Goal: Book appointment/travel/reservation

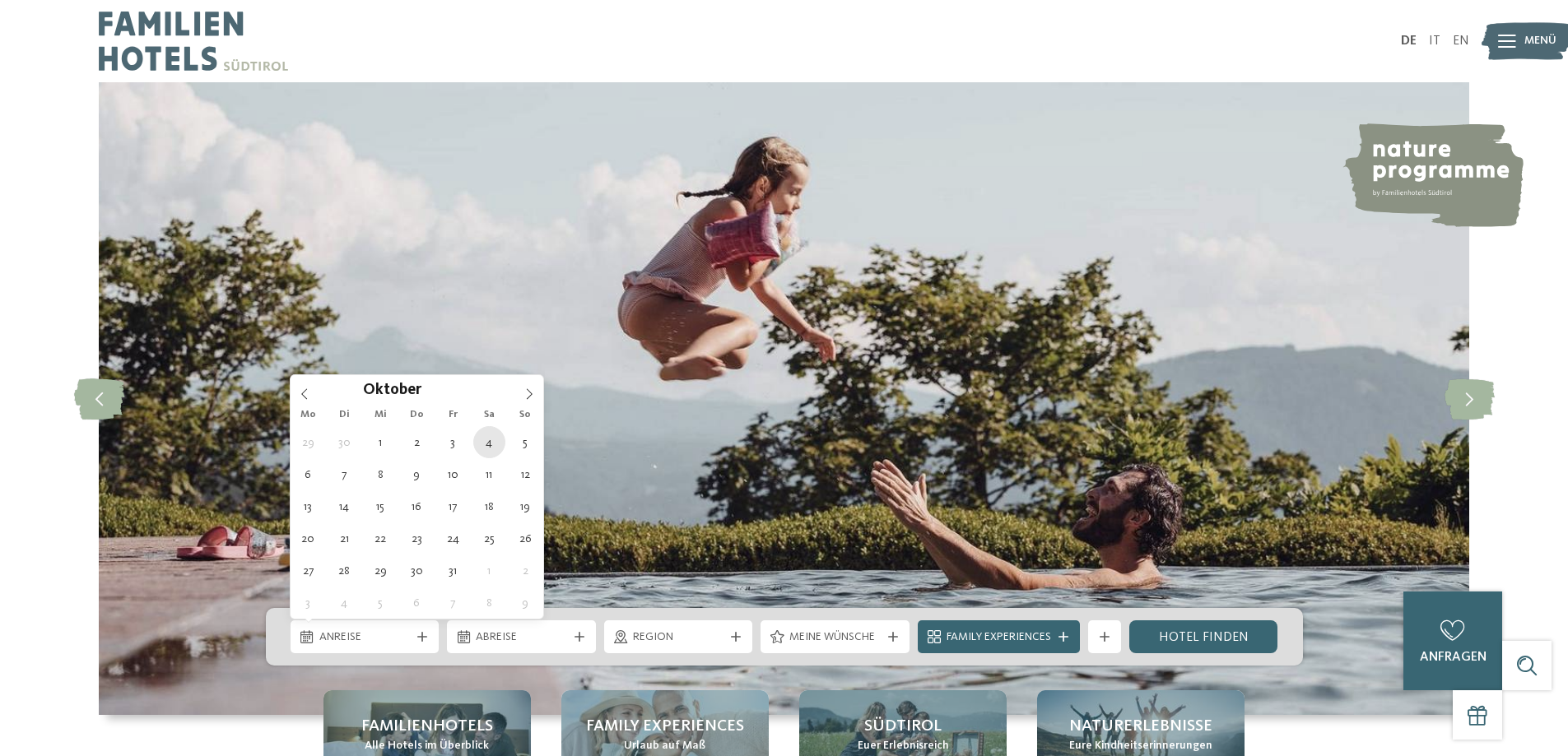
type div "[DATE]"
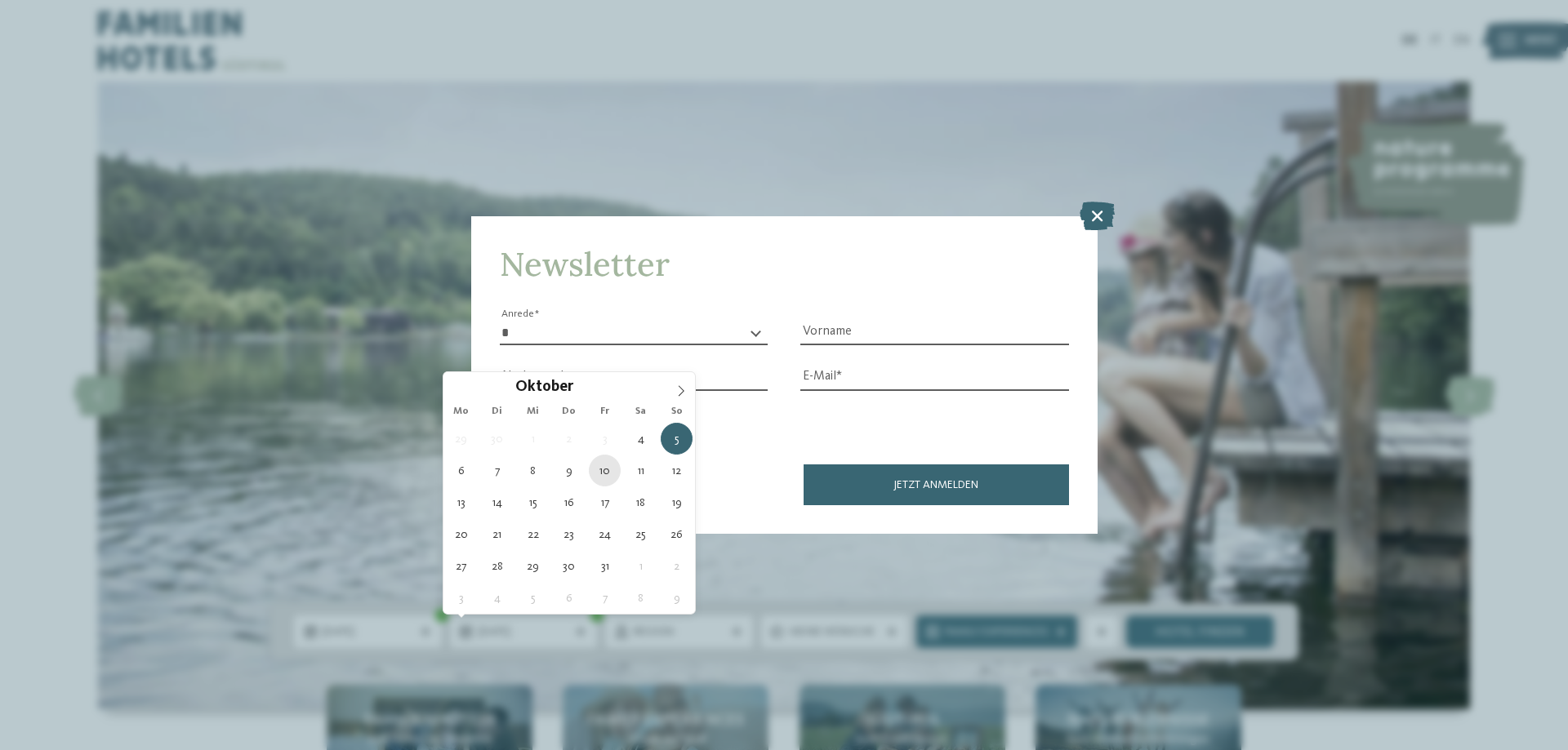
type div "[DATE]"
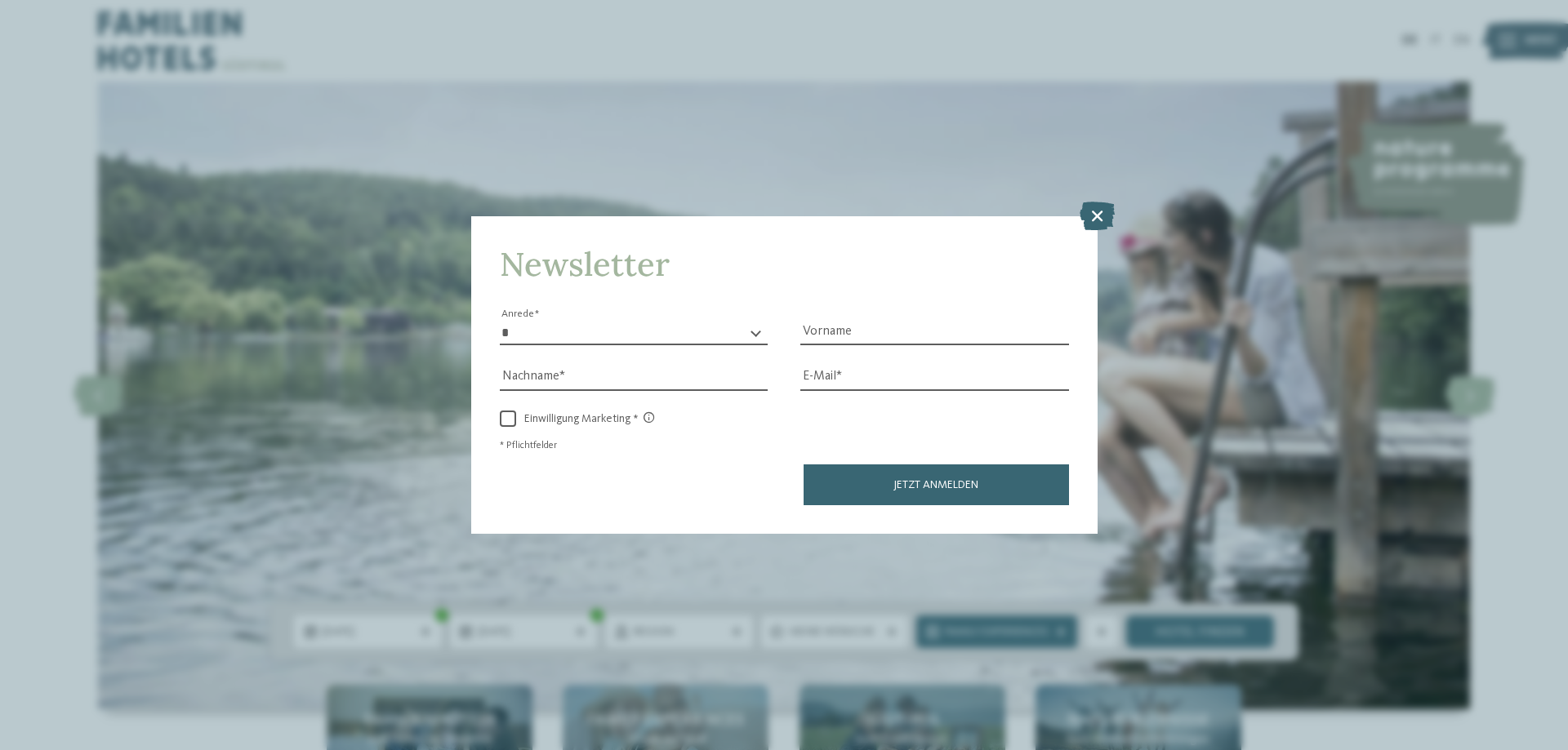
click at [1109, 216] on icon at bounding box center [1098, 216] width 35 height 29
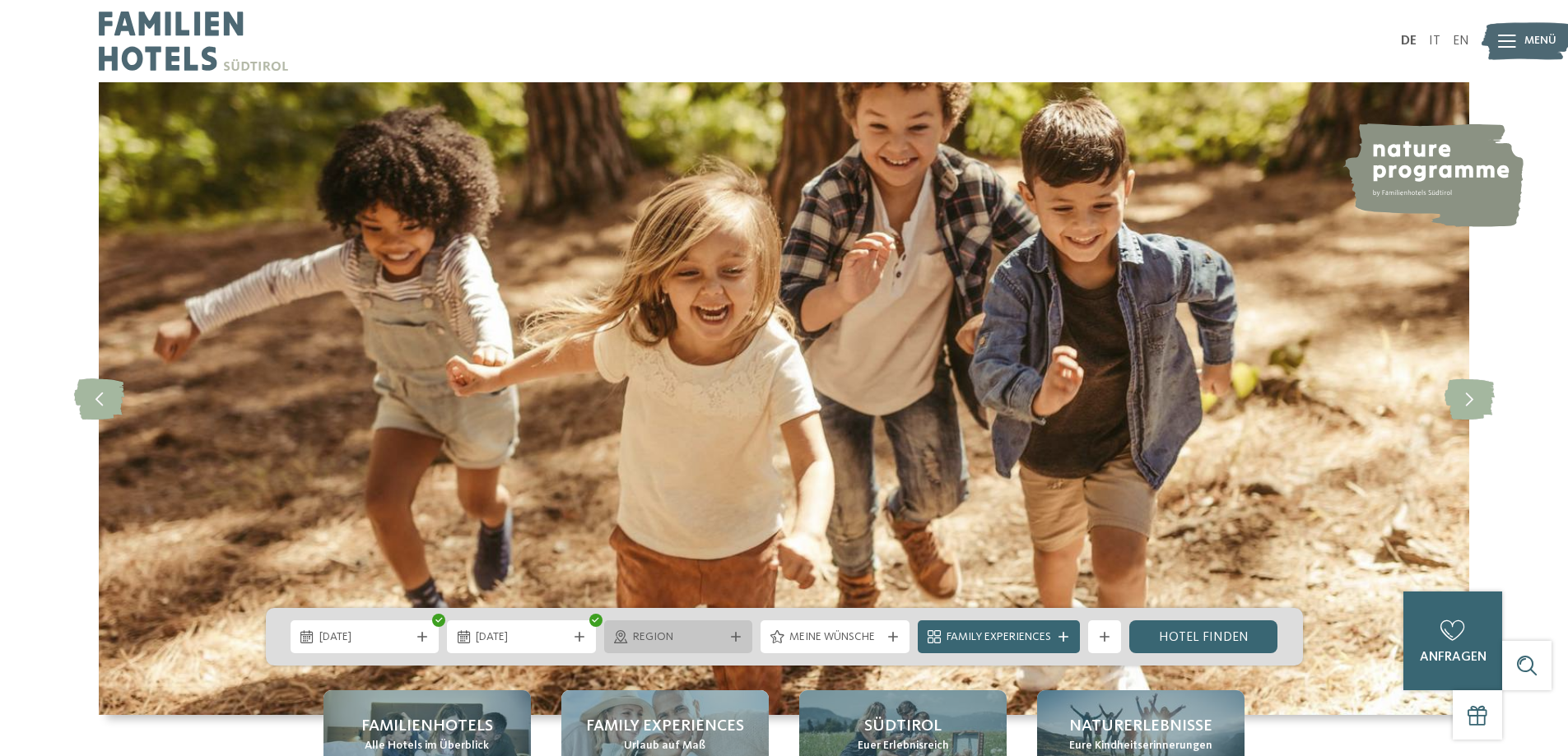
click at [732, 642] on div "Region" at bounding box center [679, 636] width 149 height 33
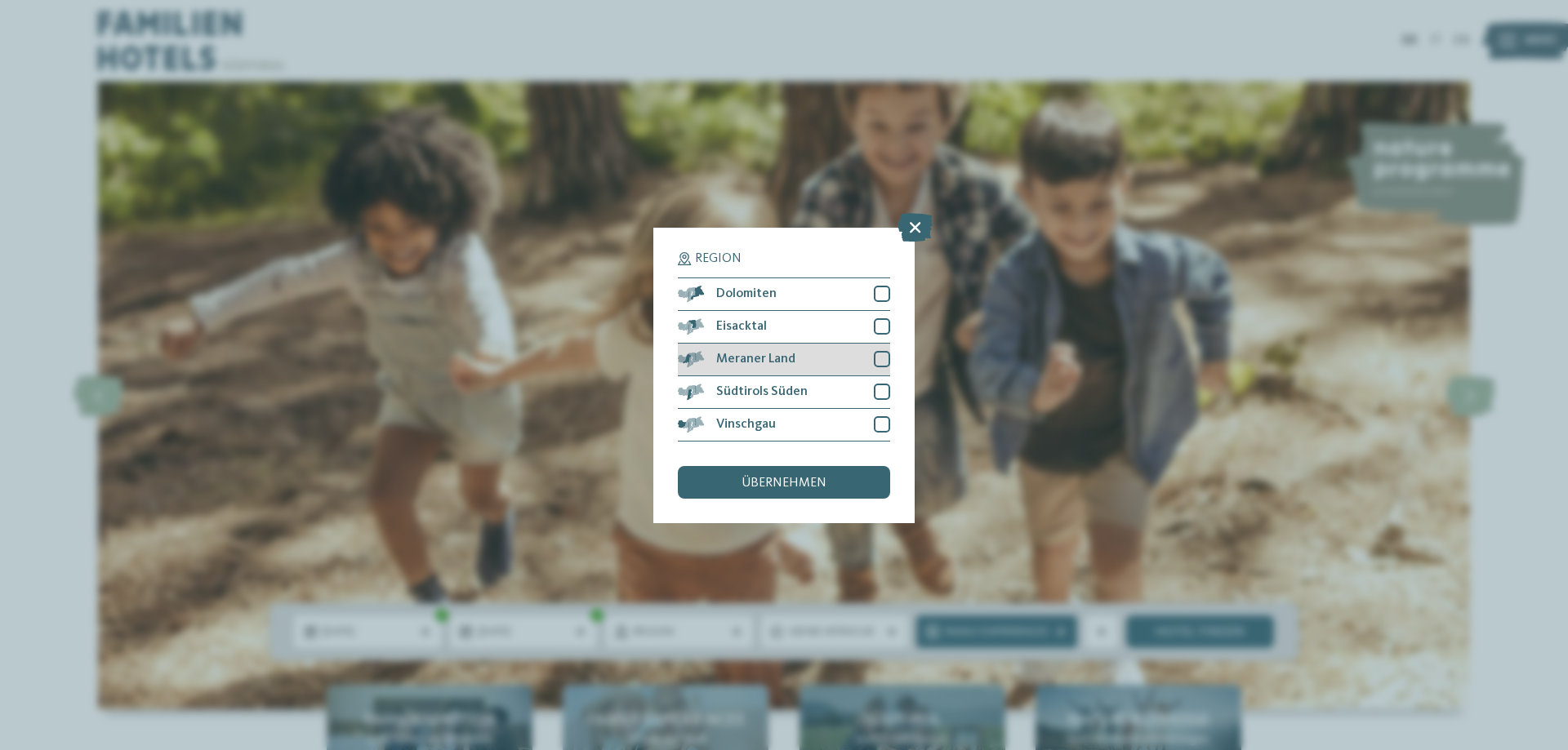
click at [780, 357] on span "Meraner Land" at bounding box center [755, 358] width 79 height 13
click at [822, 492] on div "übernehmen" at bounding box center [784, 482] width 213 height 32
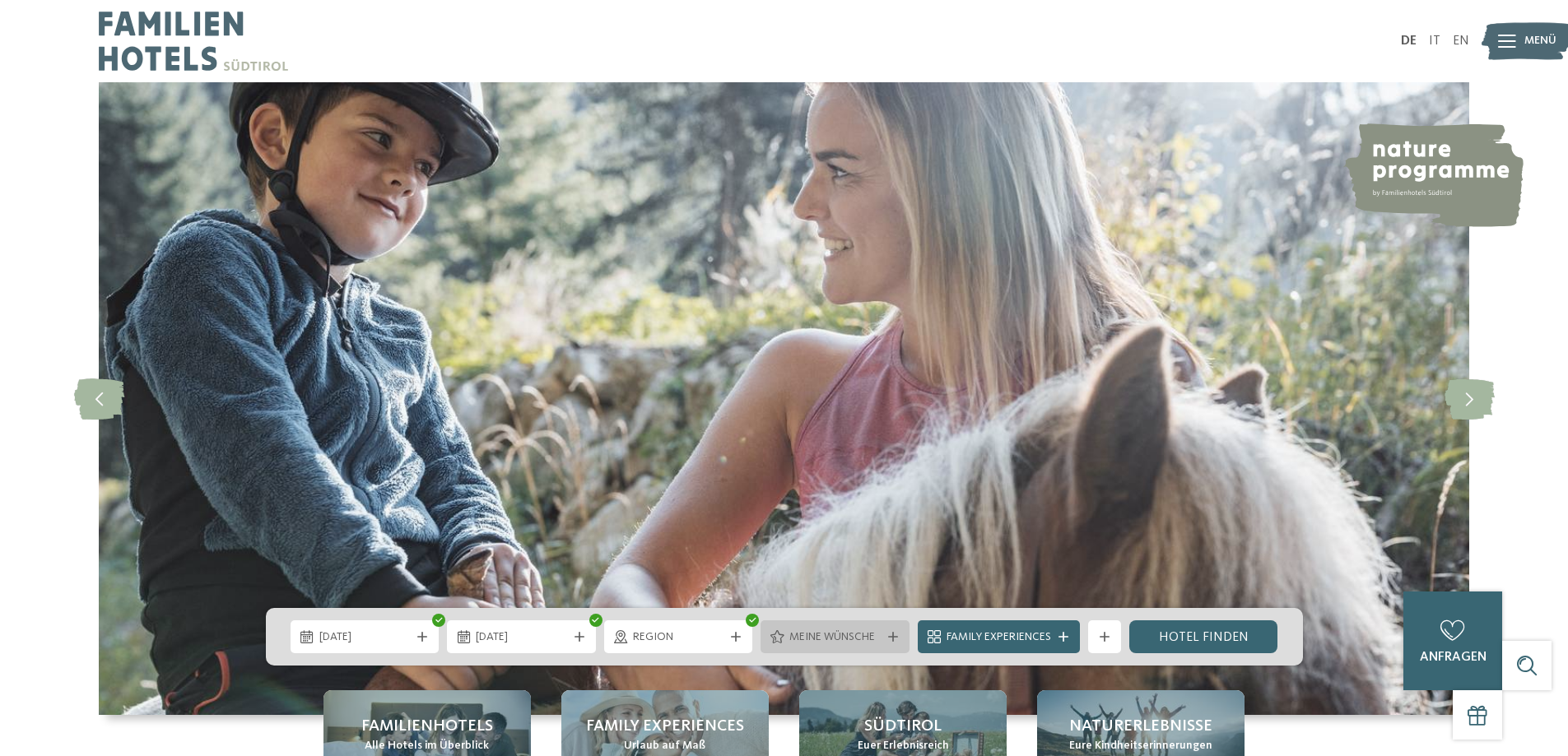
click at [889, 628] on div "Meine Wünsche" at bounding box center [835, 636] width 149 height 33
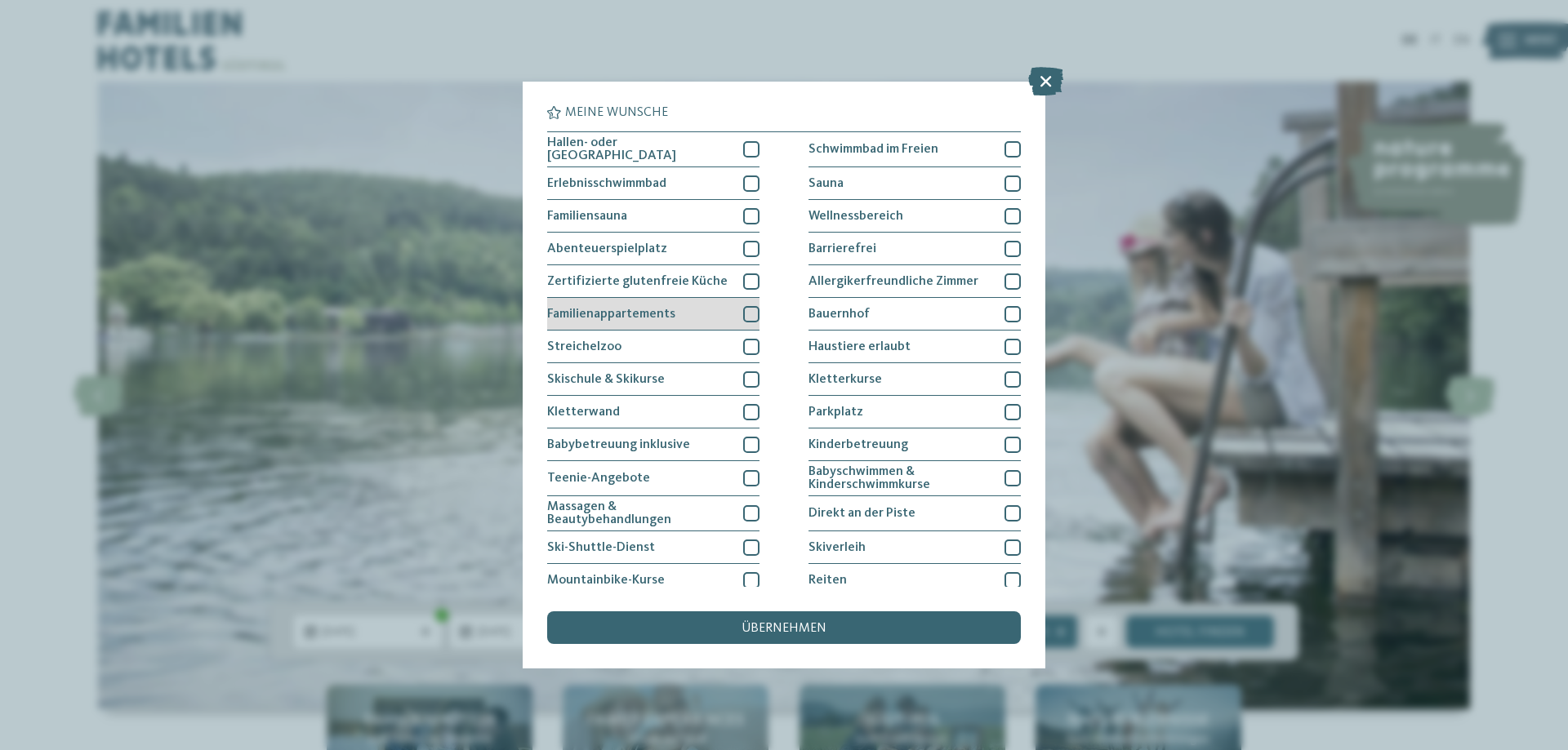
click at [716, 310] on div "Familienappartements" at bounding box center [654, 314] width 213 height 32
click at [783, 626] on span "übernehmen" at bounding box center [784, 628] width 85 height 13
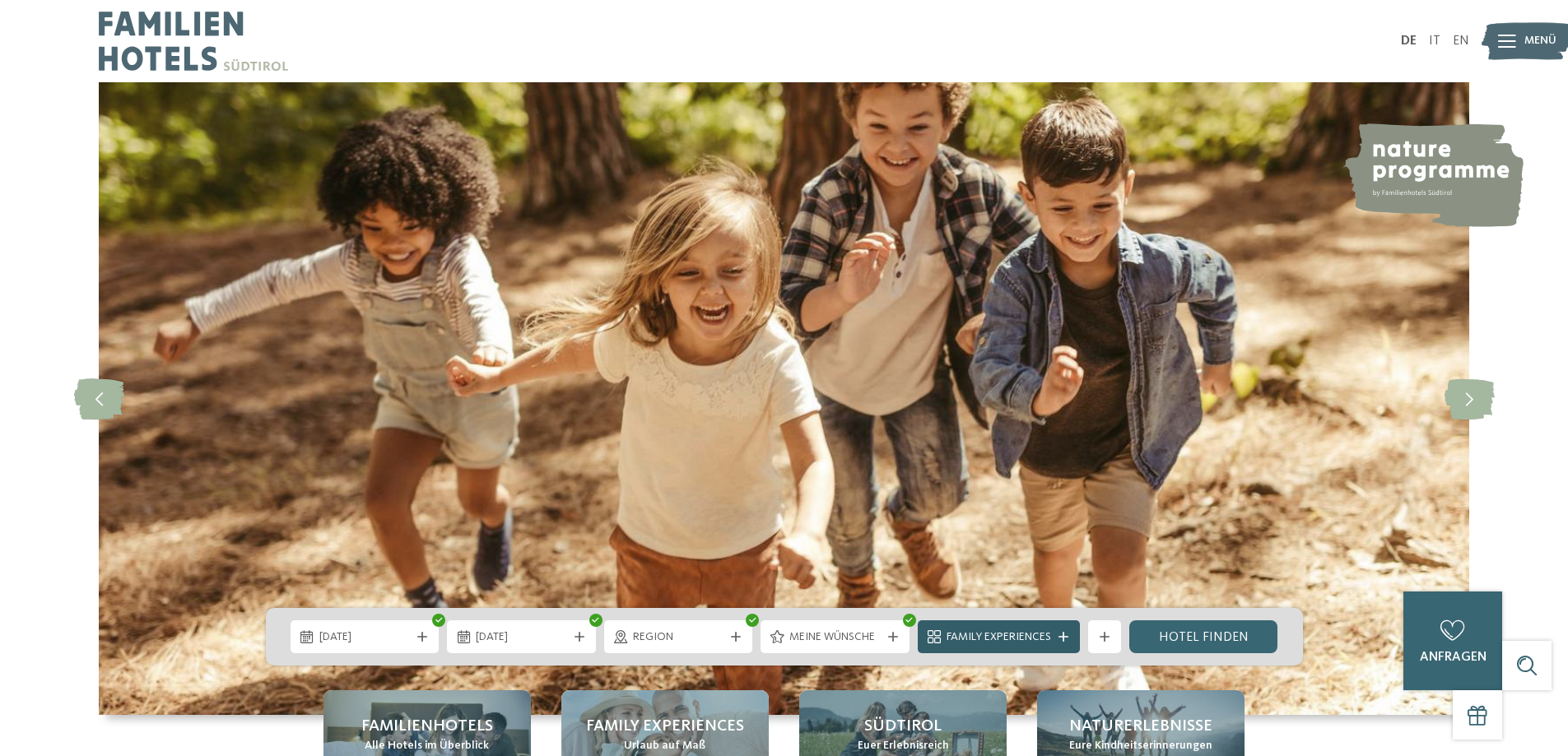
click at [1039, 637] on span "Family Experiences" at bounding box center [998, 638] width 104 height 17
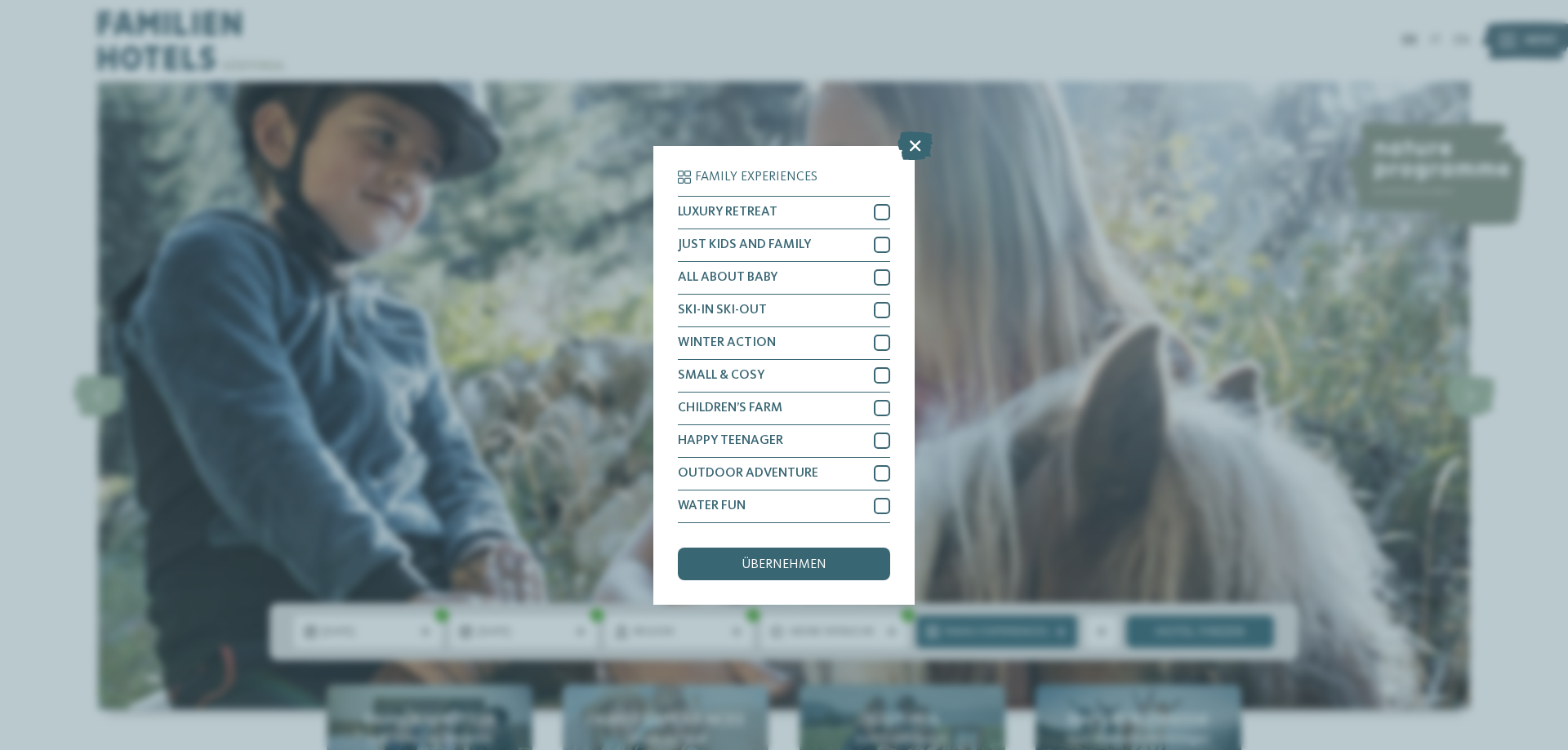
click at [917, 146] on icon at bounding box center [915, 145] width 35 height 29
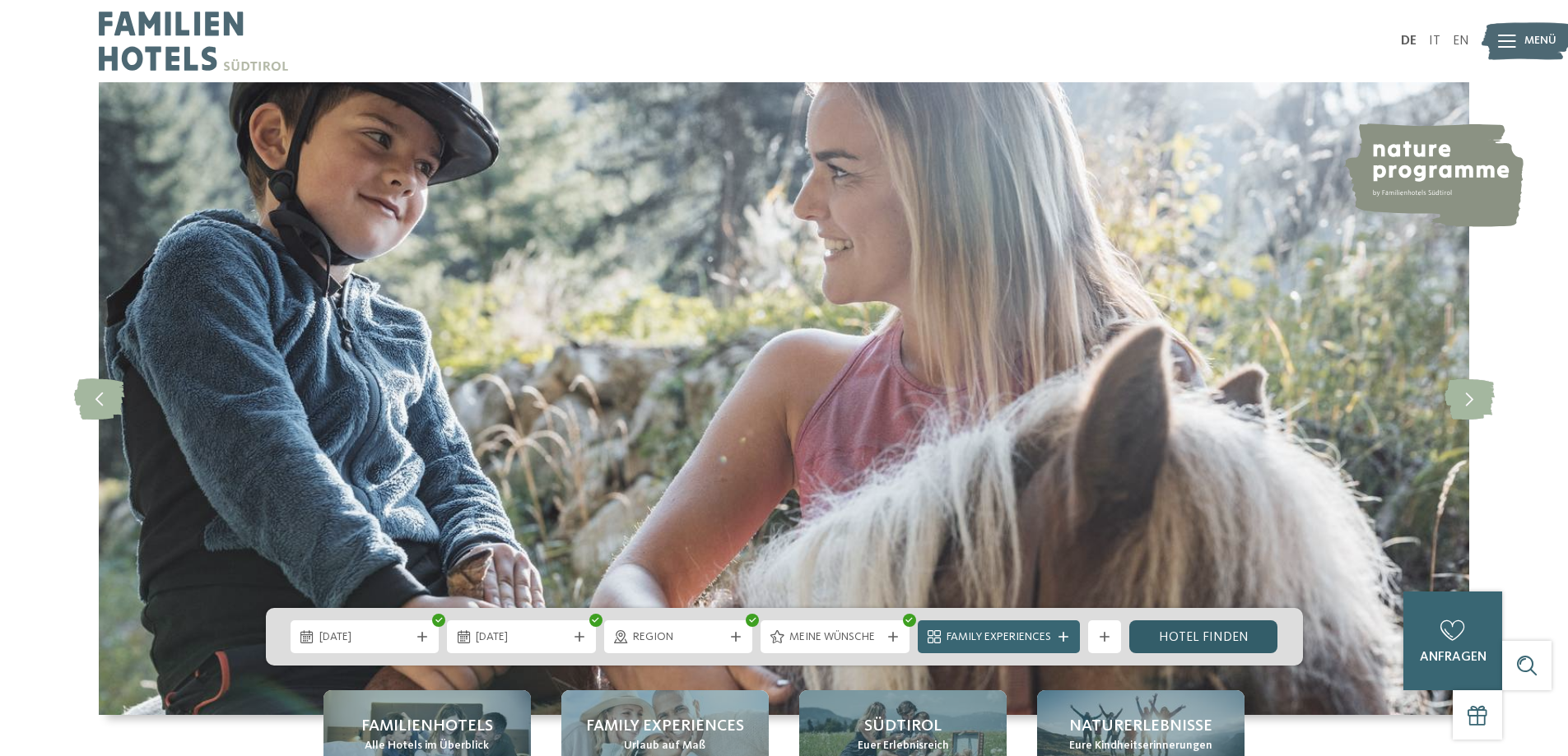
click at [1239, 635] on link "Hotel finden" at bounding box center [1204, 636] width 149 height 33
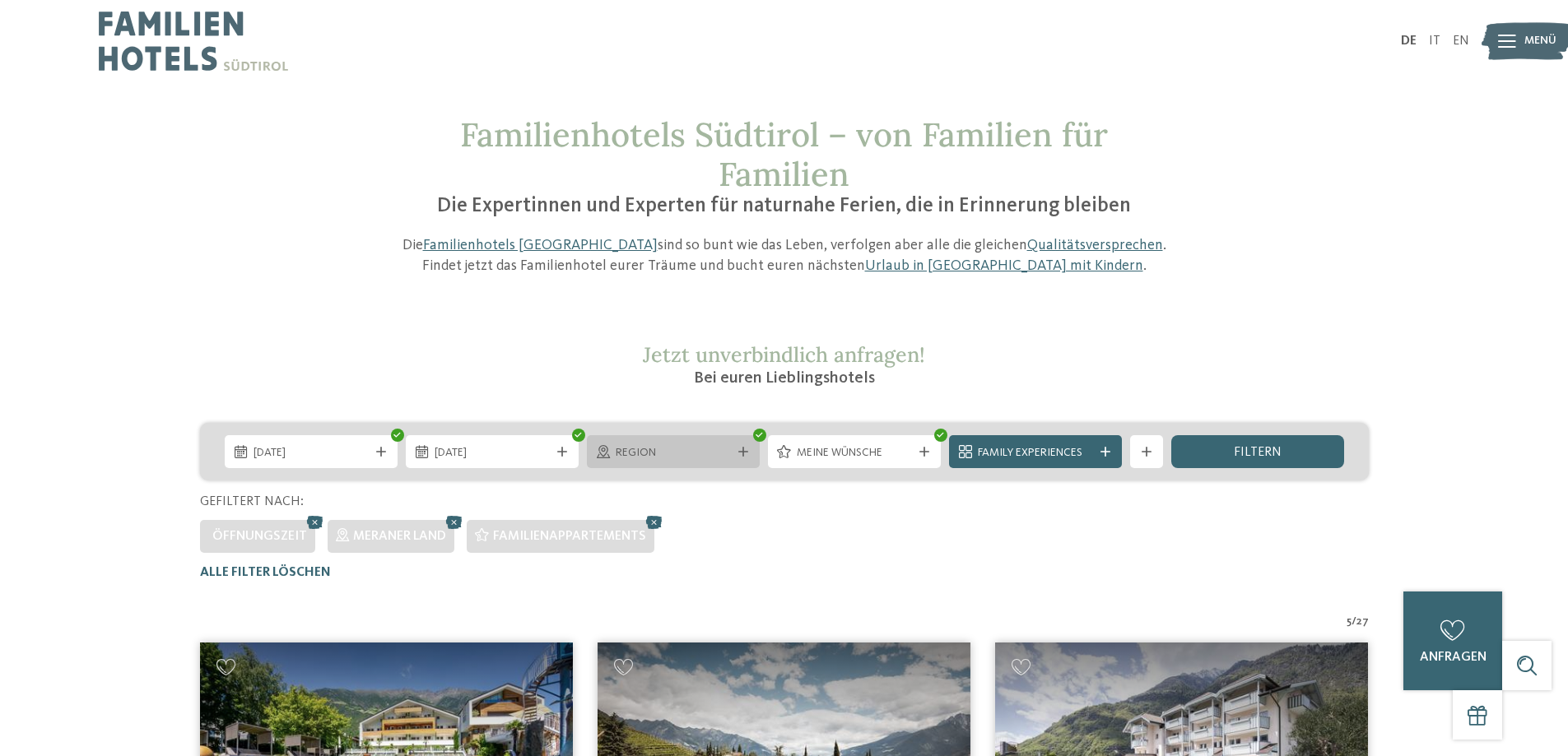
click at [746, 446] on div "Region" at bounding box center [673, 451] width 173 height 33
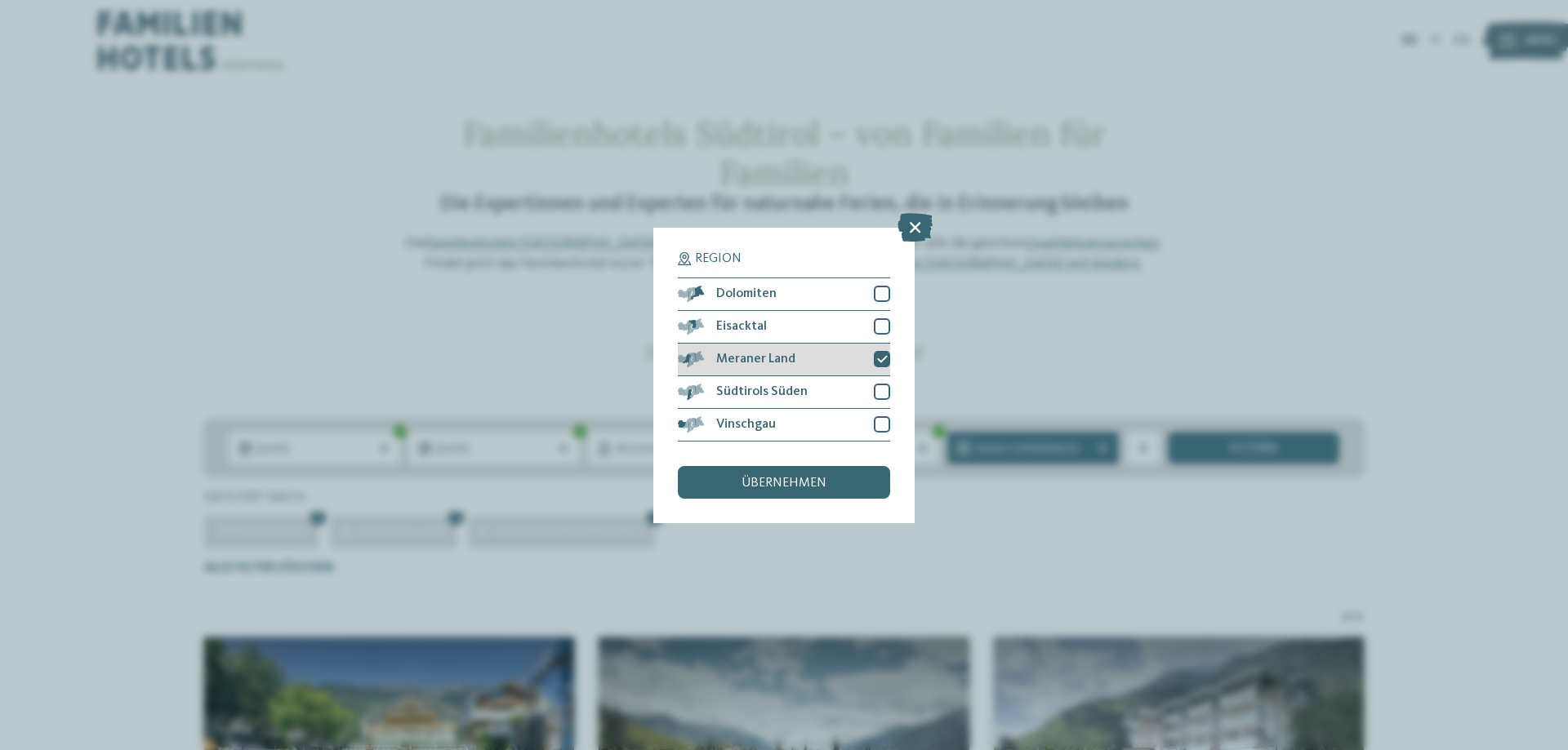
click at [881, 361] on icon at bounding box center [882, 359] width 11 height 10
click at [879, 293] on div at bounding box center [882, 293] width 17 height 17
click at [879, 315] on div "Eisacktal" at bounding box center [784, 327] width 213 height 32
click at [881, 366] on div at bounding box center [882, 359] width 17 height 17
click at [881, 386] on div at bounding box center [882, 392] width 17 height 17
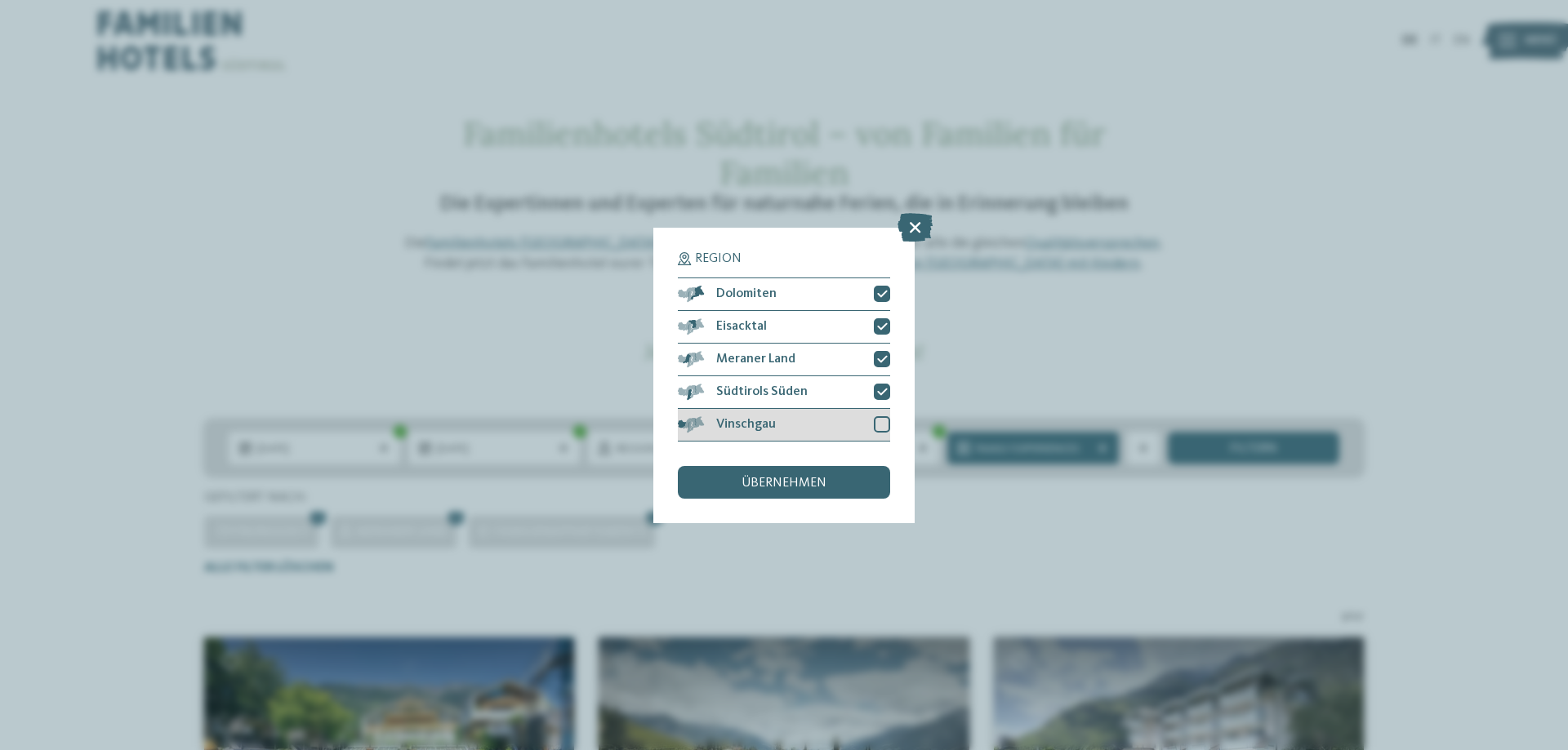
click at [883, 419] on div at bounding box center [882, 424] width 17 height 17
click at [868, 477] on div "übernehmen" at bounding box center [784, 482] width 213 height 32
